Goal: Information Seeking & Learning: Learn about a topic

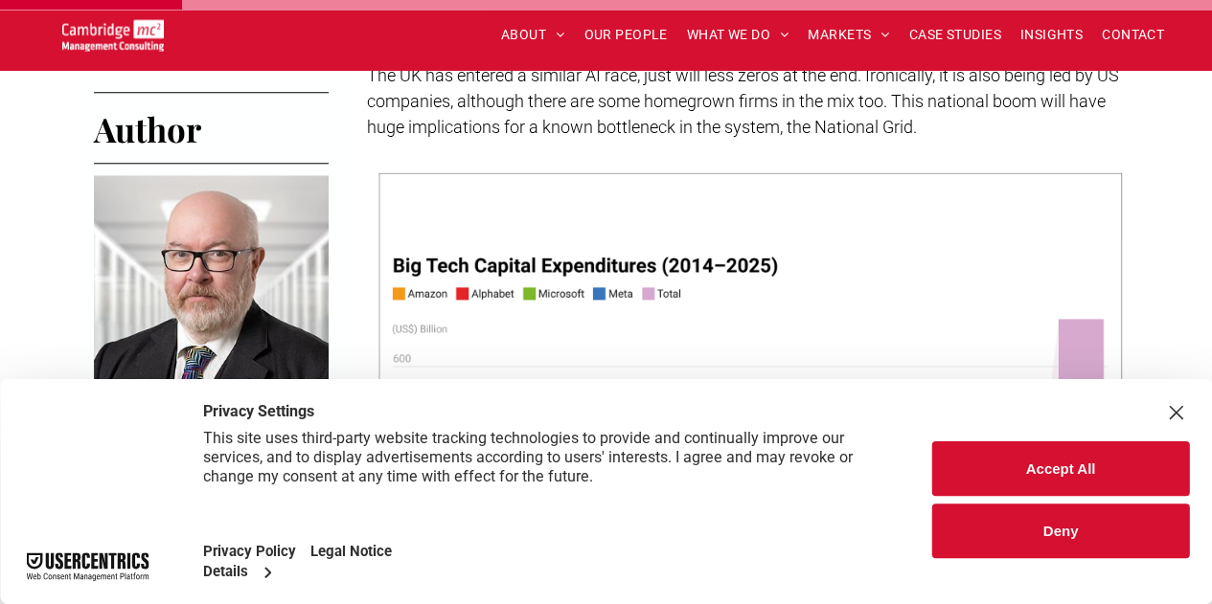
scroll to position [2073, 0]
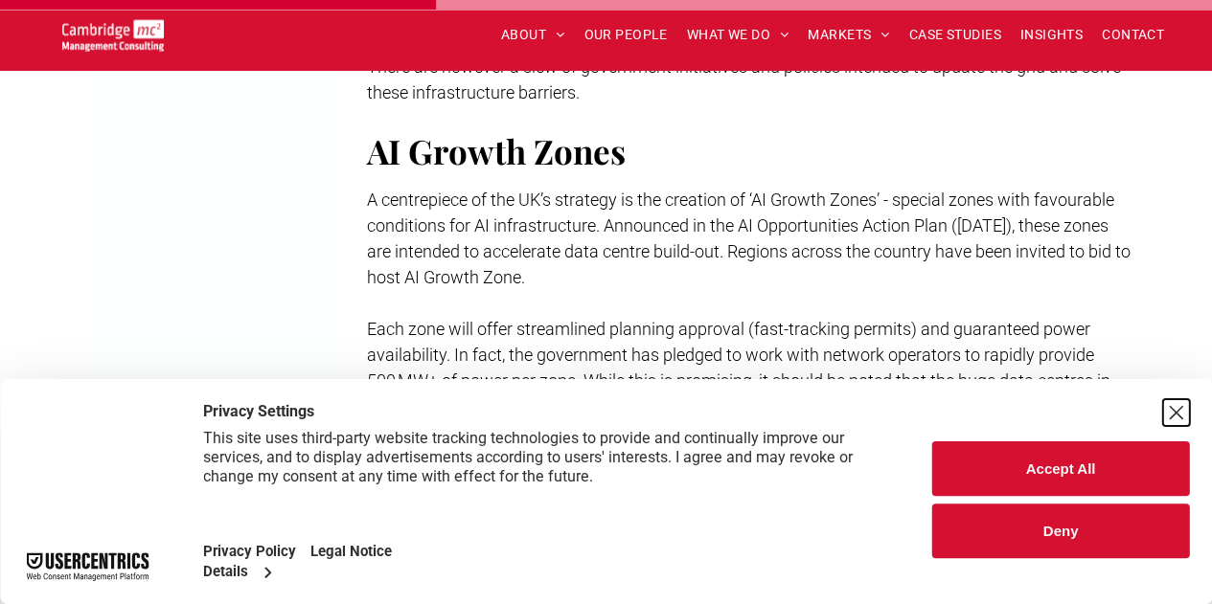
click at [1180, 413] on div "Close Layer" at bounding box center [1175, 412] width 27 height 27
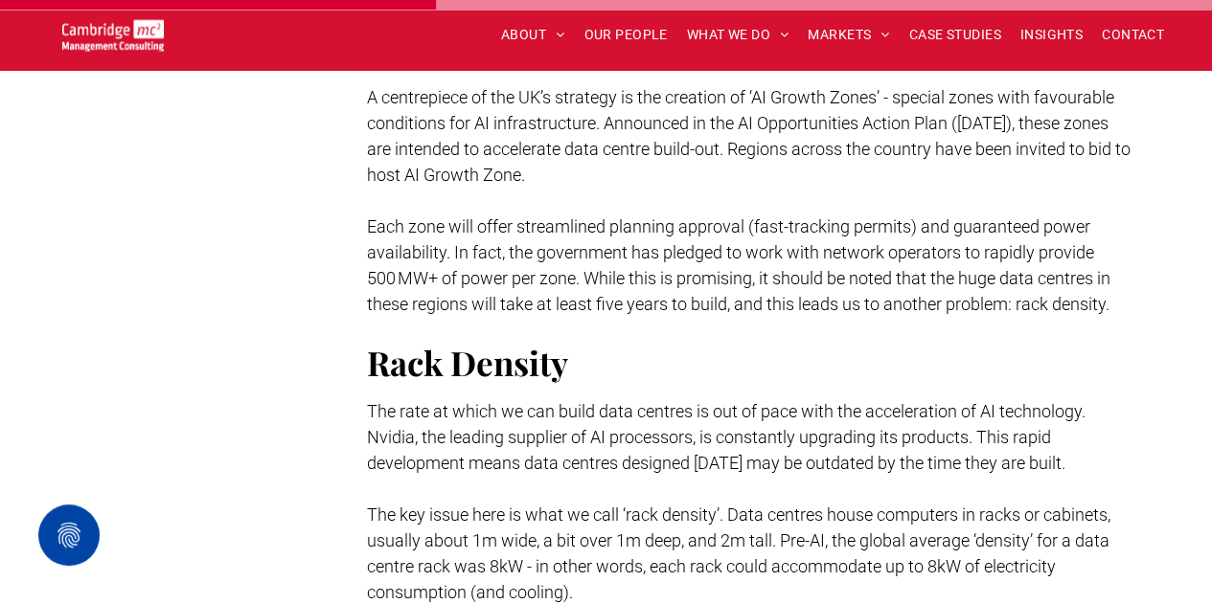
scroll to position [2360, 0]
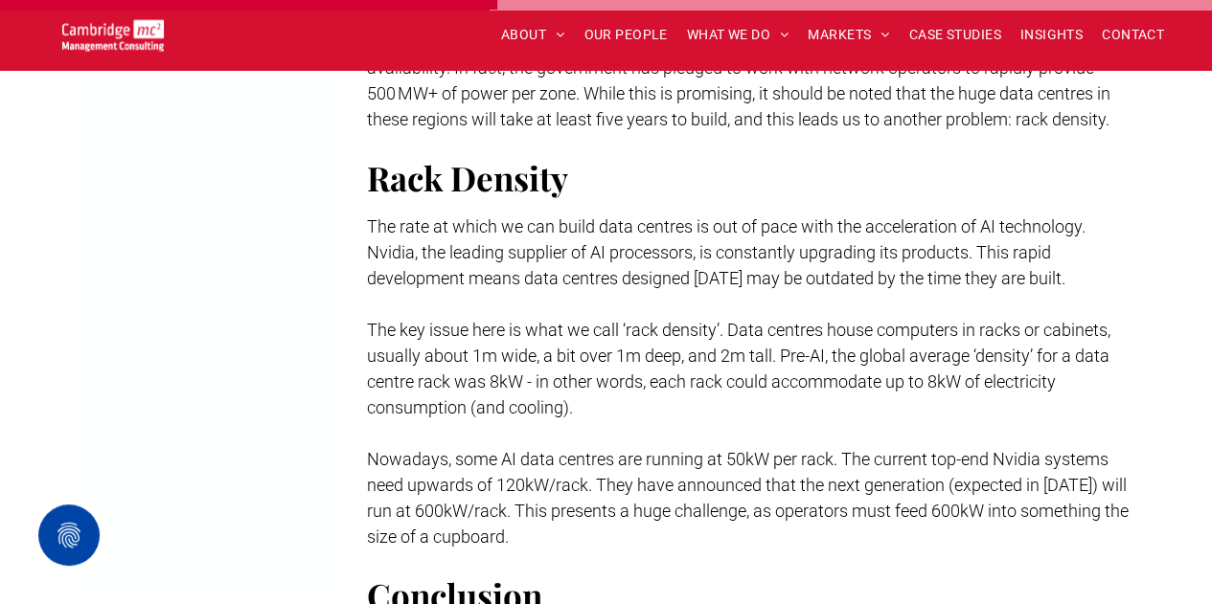
drag, startPoint x: 768, startPoint y: 445, endPoint x: 458, endPoint y: 441, distance: 310.4
click at [458, 449] on span "Nowadays, some AI data centres are running at 50kW per rack. The current top-en…" at bounding box center [748, 498] width 762 height 98
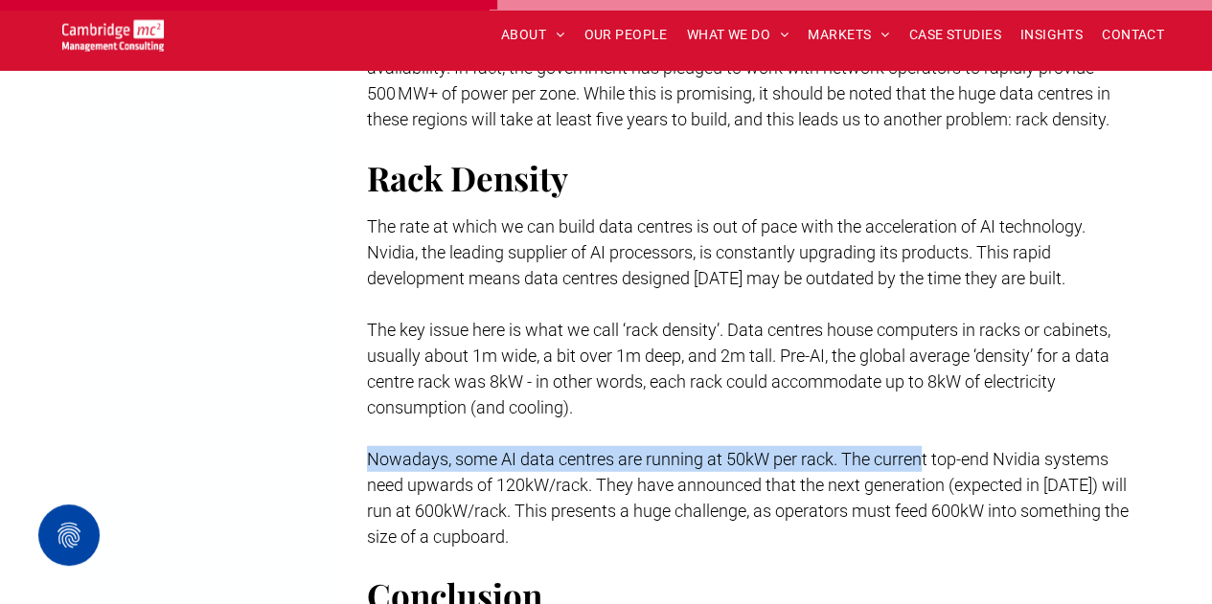
drag, startPoint x: 348, startPoint y: 425, endPoint x: 893, endPoint y: 420, distance: 545.1
click at [647, 449] on span "Nowadays, some AI data centres are running at 50kW per rack. The current top-en…" at bounding box center [748, 498] width 762 height 98
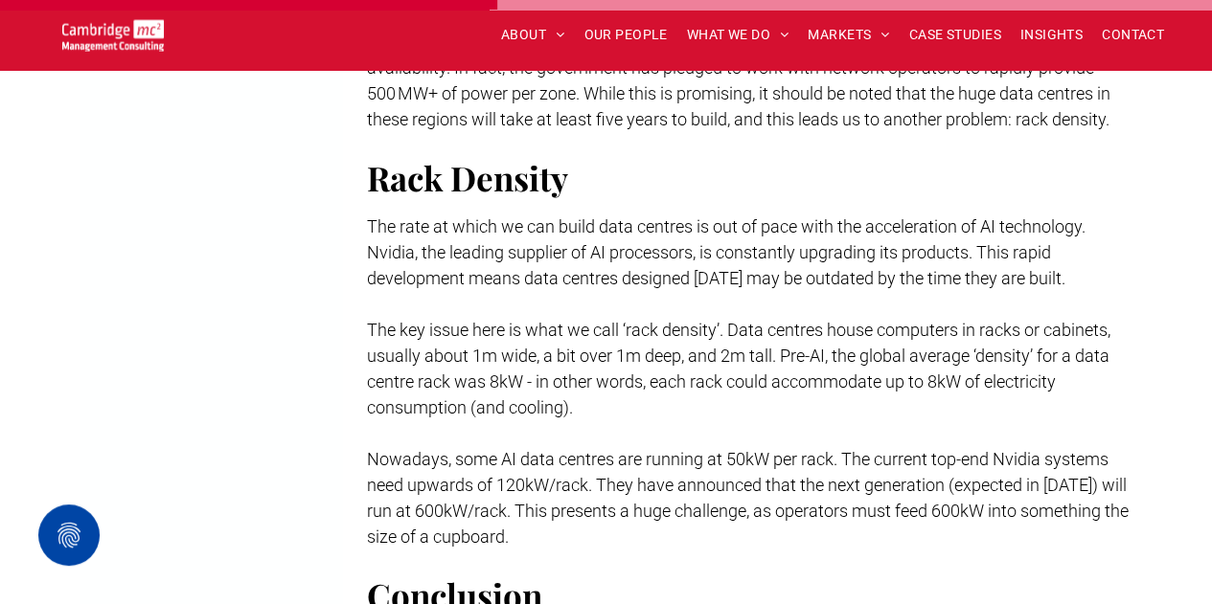
click at [544, 472] on p "Nowadays, some AI data centres are running at 50kW per rack. The current top-en…" at bounding box center [750, 497] width 766 height 103
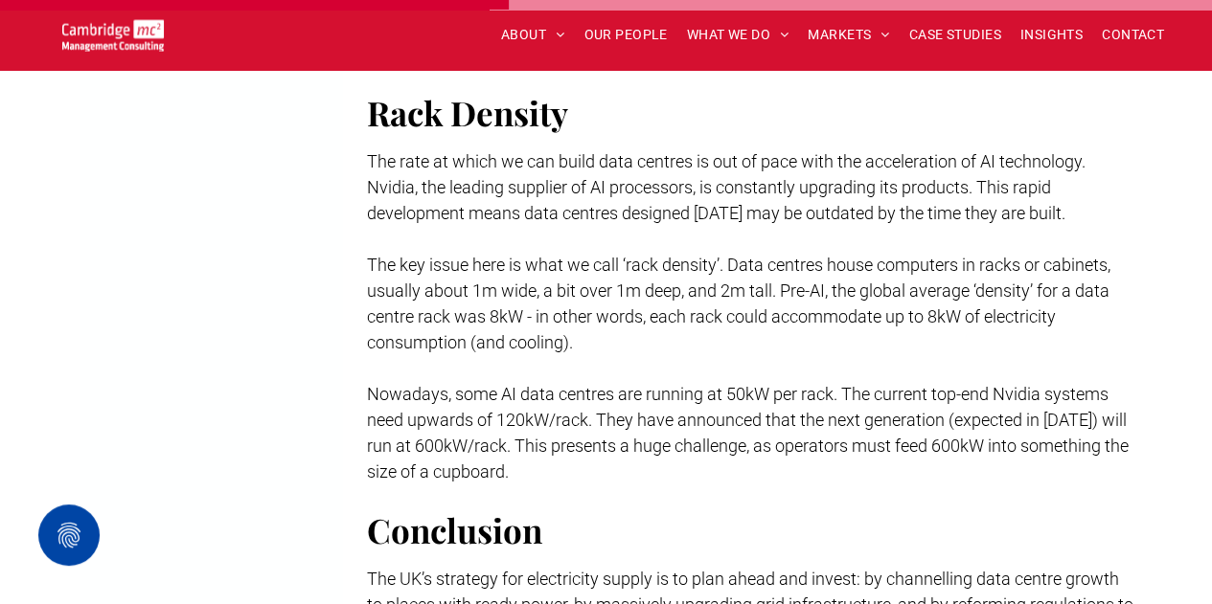
scroll to position [2456, 0]
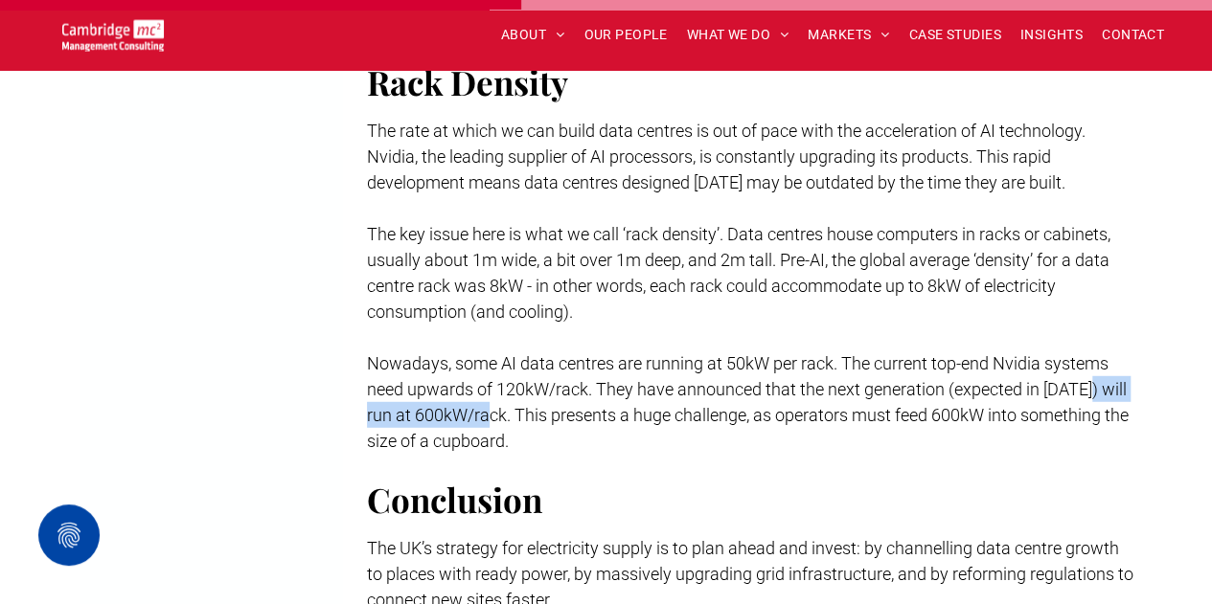
drag, startPoint x: 503, startPoint y: 390, endPoint x: 1092, endPoint y: 357, distance: 590.0
click at [1092, 357] on span "Nowadays, some AI data centres are running at 50kW per rack. The current top-en…" at bounding box center [748, 402] width 762 height 98
copy span "will run at 600kW/rack"
